Goal: Navigation & Orientation: Find specific page/section

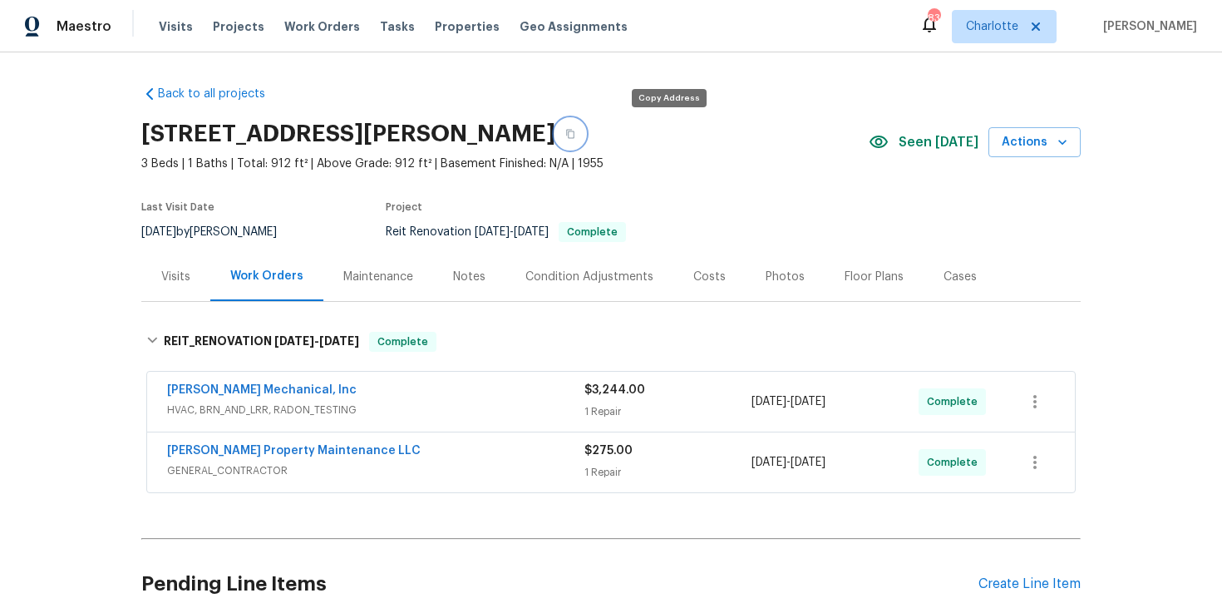
click at [575, 135] on icon "button" at bounding box center [570, 134] width 10 height 10
click at [574, 132] on icon "button" at bounding box center [570, 134] width 8 height 9
click at [456, 462] on span "GENERAL_CONTRACTOR" at bounding box center [375, 470] width 417 height 17
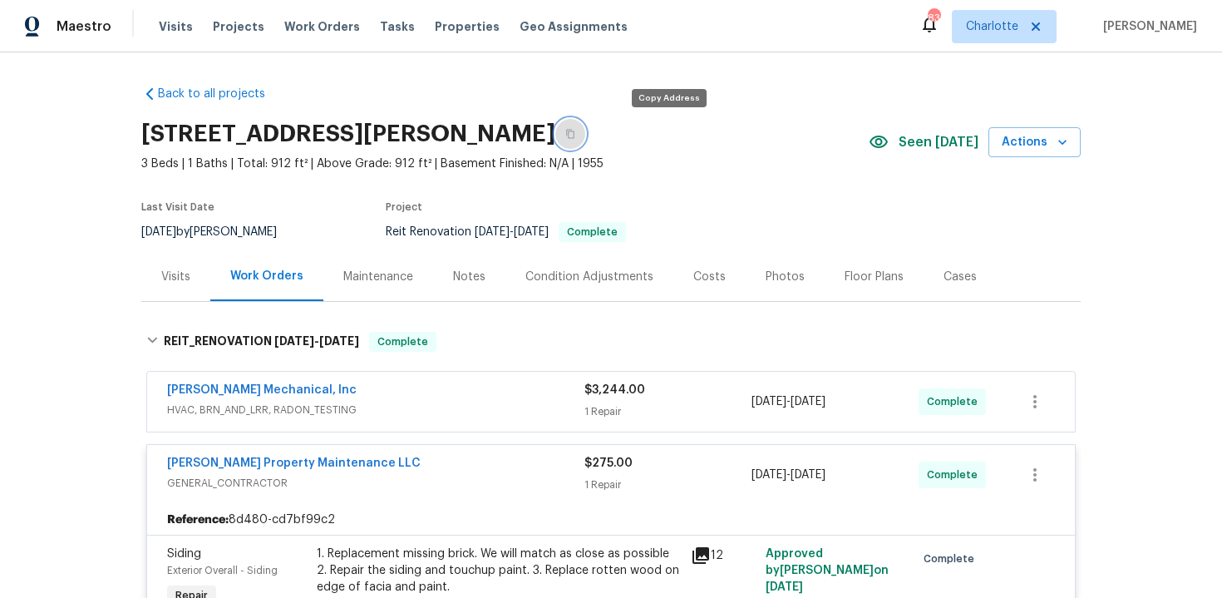
click at [585, 128] on button "button" at bounding box center [570, 134] width 30 height 30
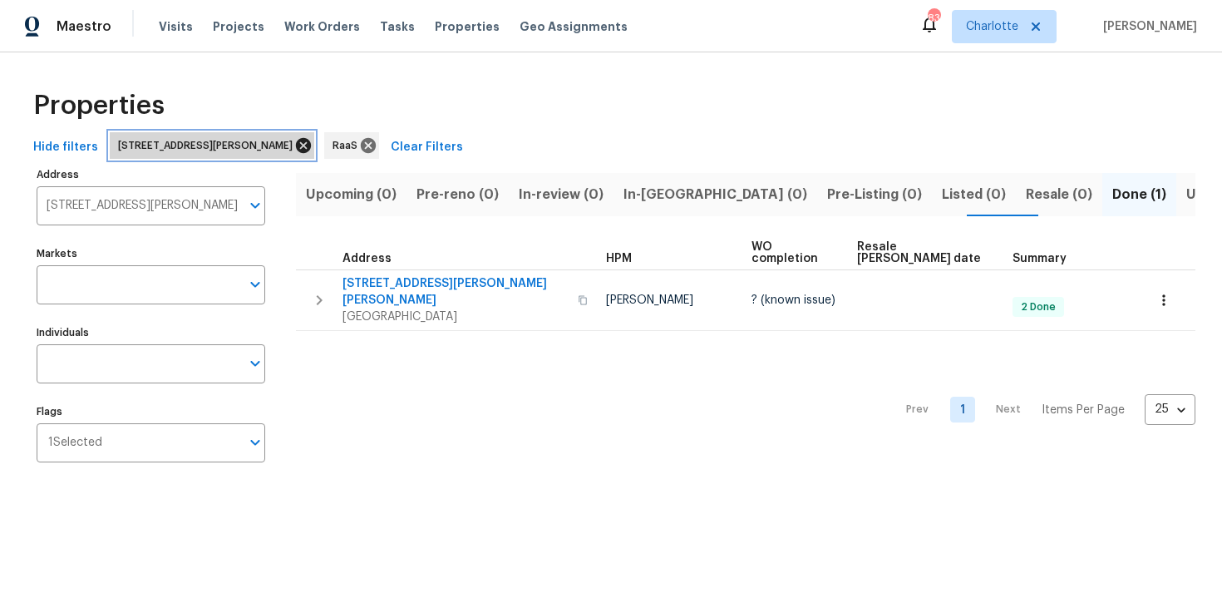
click at [311, 149] on icon at bounding box center [303, 145] width 15 height 15
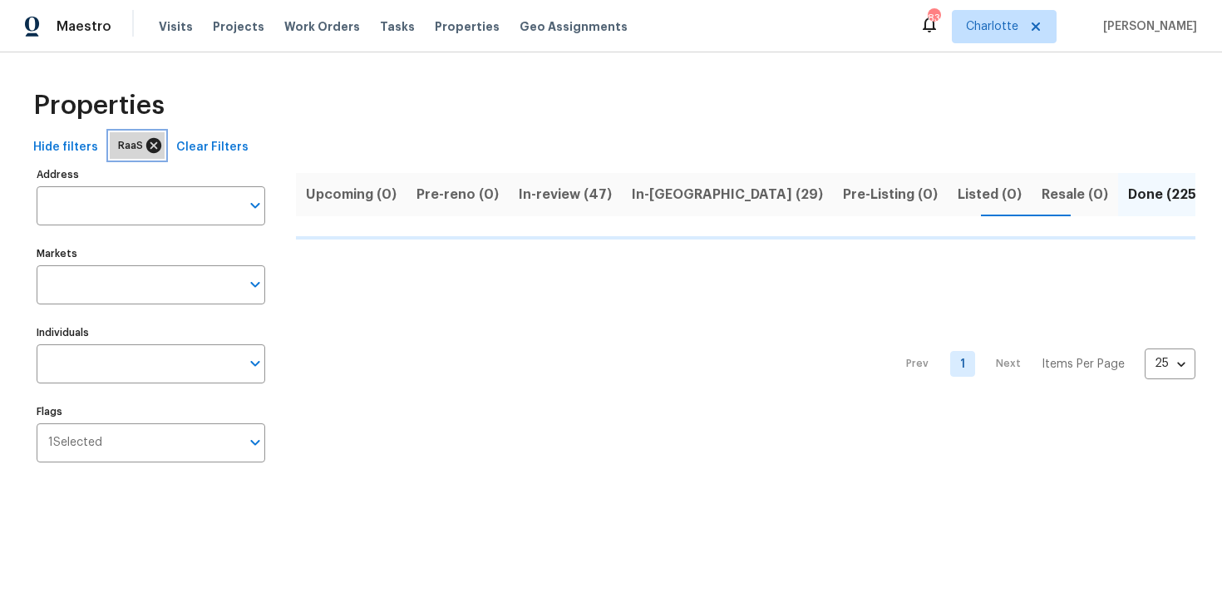
click at [156, 145] on icon at bounding box center [154, 145] width 18 height 18
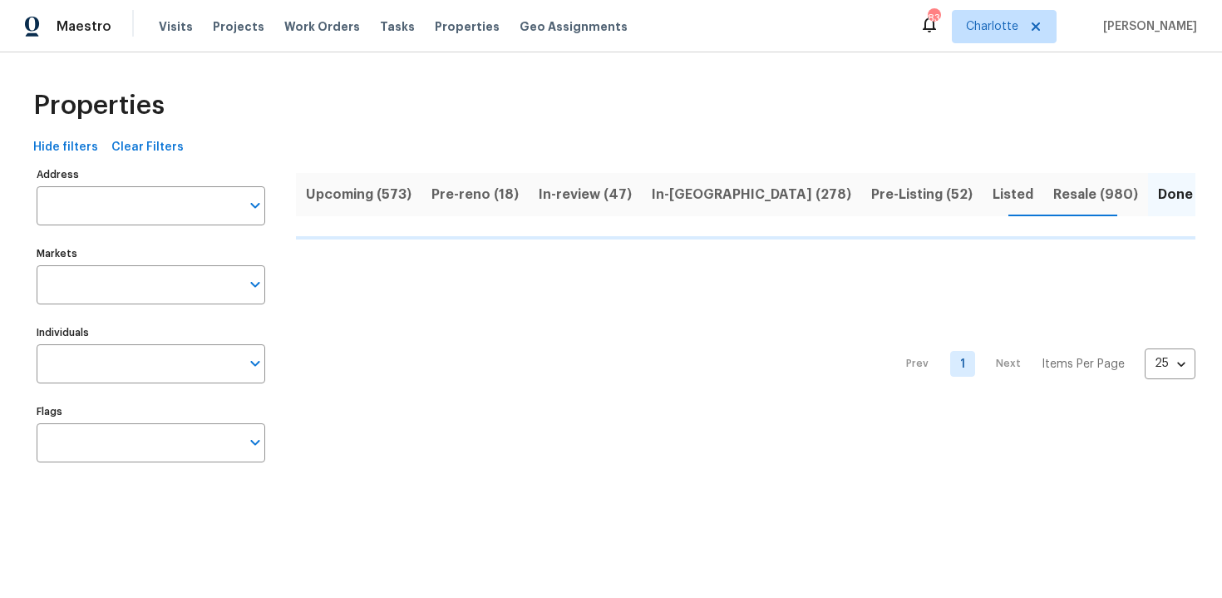
click at [336, 194] on span "Upcoming (573)" at bounding box center [359, 194] width 106 height 23
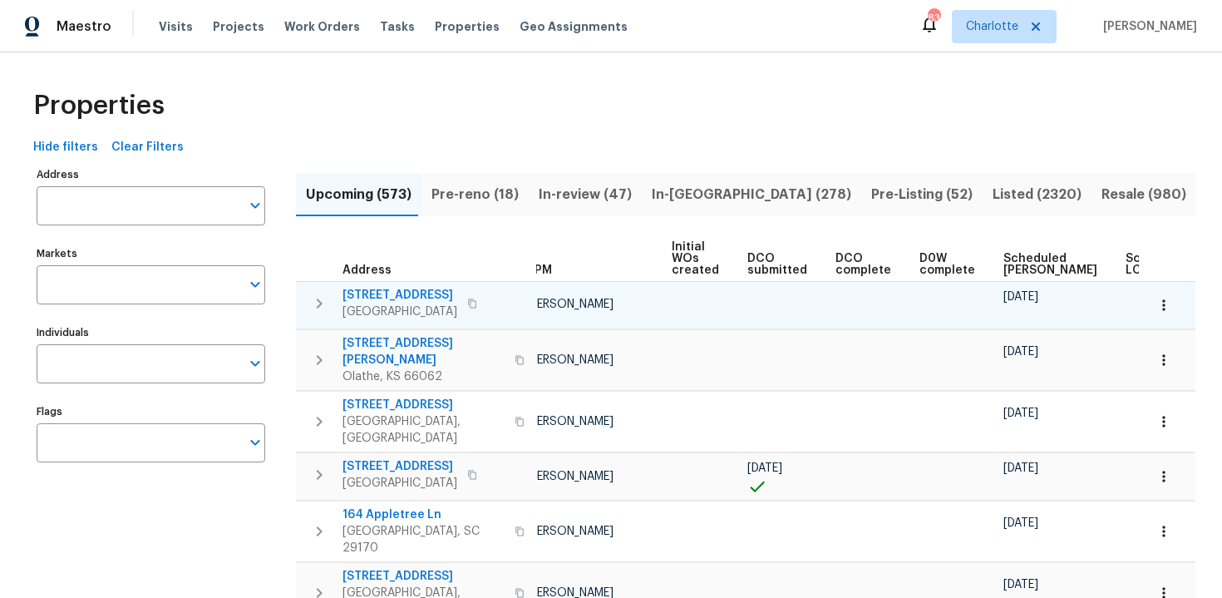
scroll to position [0, 175]
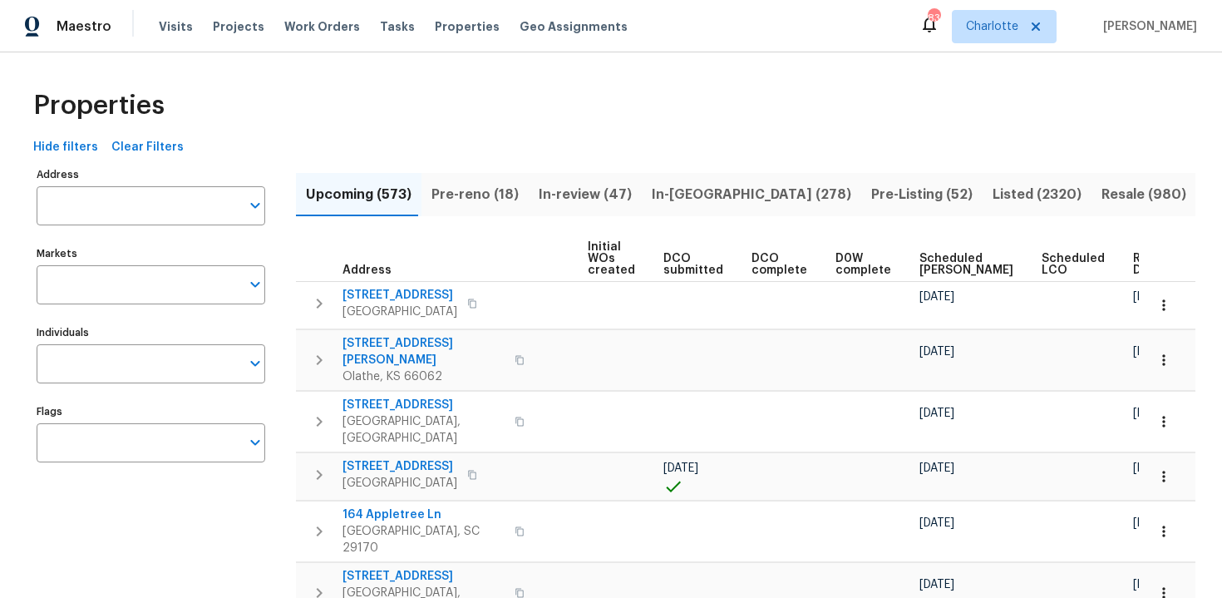
click at [1126, 274] on th "Ready Date" at bounding box center [1158, 259] width 65 height 46
click at [1133, 255] on span "Ready Date" at bounding box center [1151, 264] width 37 height 23
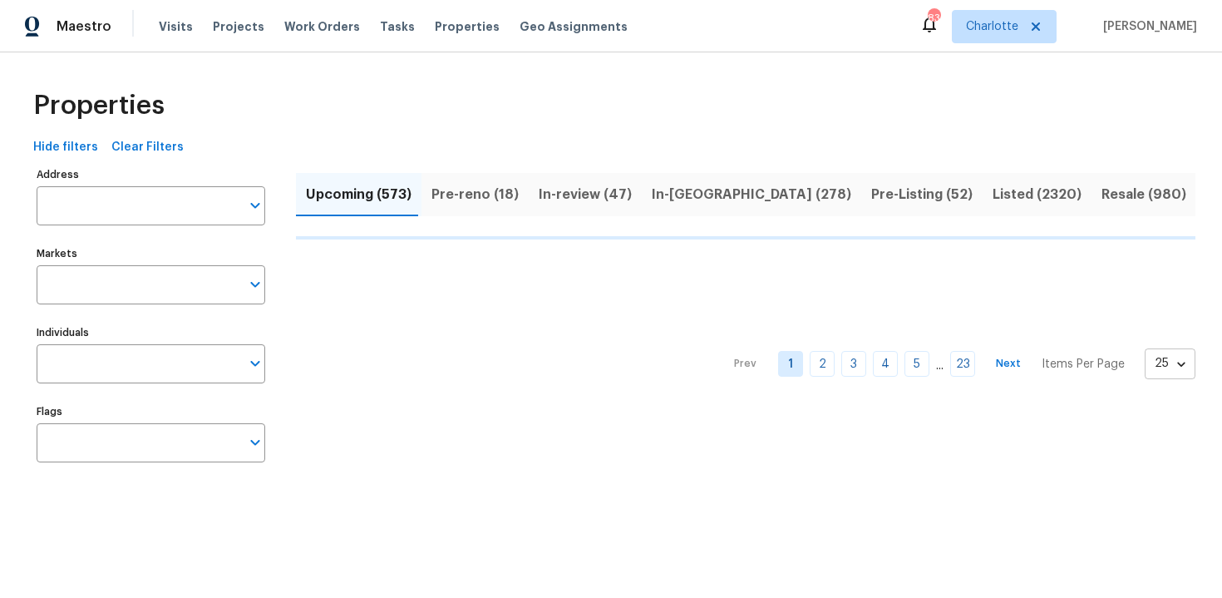
click at [1185, 366] on body "Maestro Visits Projects Work Orders Tasks Properties Geo Assignments 83 [PERSON…" at bounding box center [611, 252] width 1222 height 505
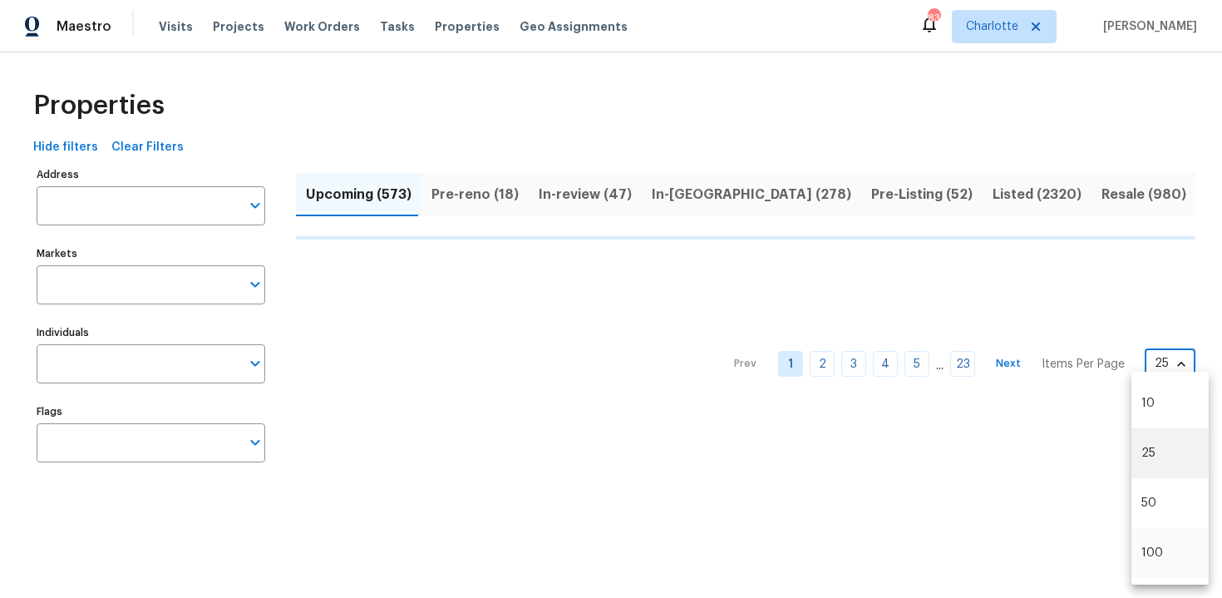
click at [1166, 554] on li "100" at bounding box center [1169, 553] width 77 height 50
type input "100"
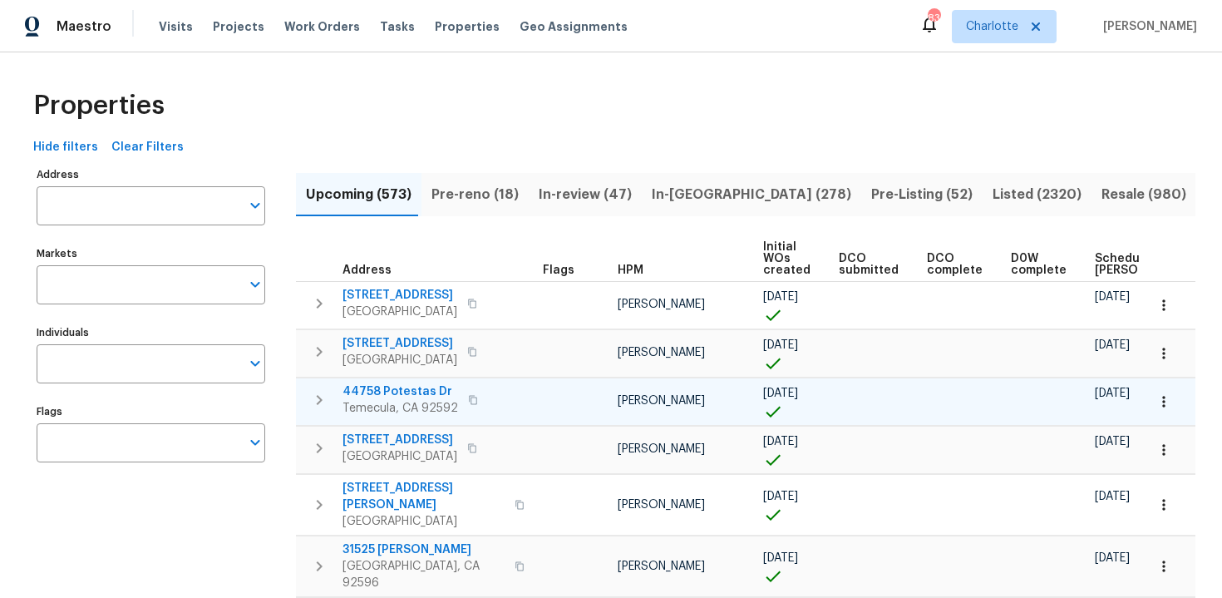
scroll to position [0, 194]
